Goal: Feedback & Contribution: Submit feedback/report problem

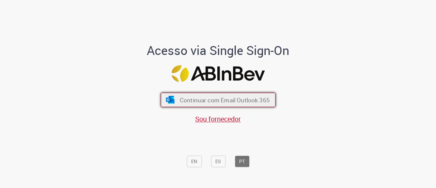
click at [216, 97] on span "Continuar com Email Outlook 365" at bounding box center [224, 100] width 90 height 8
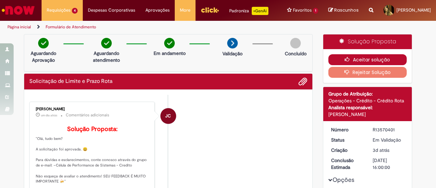
click at [350, 62] on icon "button" at bounding box center [349, 59] width 8 height 5
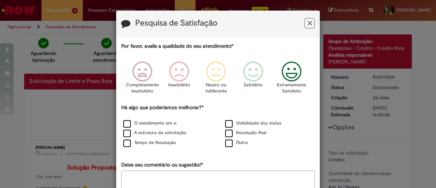
click at [287, 75] on icon "Feedback" at bounding box center [292, 71] width 26 height 20
click at [149, 177] on textarea "Deixe seu comentário ou sugestão!*" at bounding box center [217, 180] width 193 height 21
click at [225, 144] on label "Outro" at bounding box center [236, 142] width 23 height 6
click at [157, 180] on textarea "Deixe seu comentário ou sugestão!*" at bounding box center [217, 180] width 193 height 21
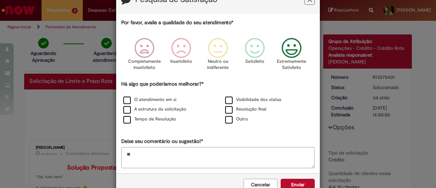
scroll to position [41, 0]
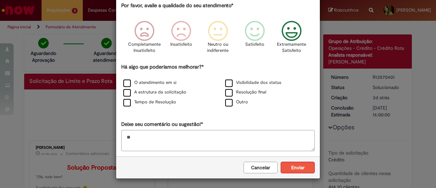
type textarea "**"
click at [307, 170] on button "Enviar" at bounding box center [298, 167] width 34 height 12
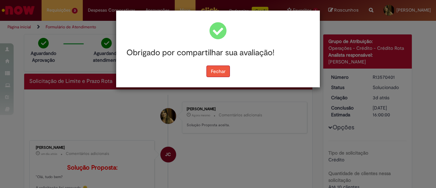
click at [221, 72] on button "Fechar" at bounding box center [217, 71] width 23 height 12
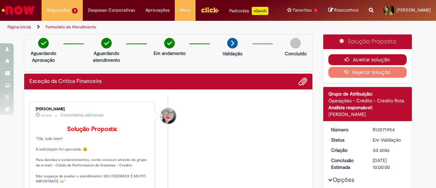
click at [349, 62] on icon "button" at bounding box center [349, 59] width 8 height 5
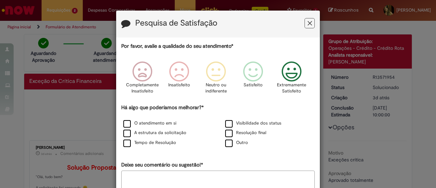
click at [293, 74] on icon "Feedback" at bounding box center [292, 71] width 26 height 20
click at [227, 143] on label "Outro" at bounding box center [236, 142] width 23 height 6
click at [197, 177] on textarea "Deixe seu comentário ou sugestão!*" at bounding box center [217, 180] width 193 height 21
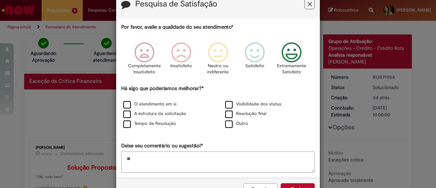
scroll to position [41, 0]
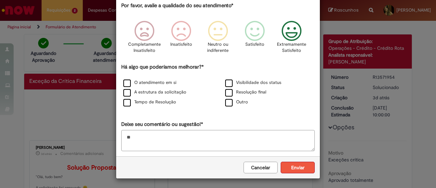
type textarea "**"
click at [301, 164] on button "Enviar" at bounding box center [298, 167] width 34 height 12
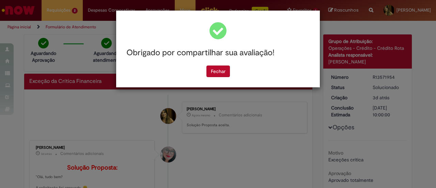
scroll to position [0, 0]
click at [220, 70] on button "Fechar" at bounding box center [217, 71] width 23 height 12
